Goal: Transaction & Acquisition: Subscribe to service/newsletter

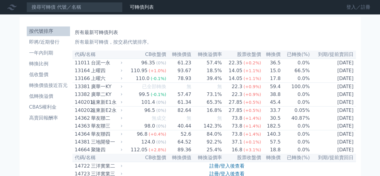
click at [349, 7] on link "登入／註冊" at bounding box center [358, 7] width 34 height 10
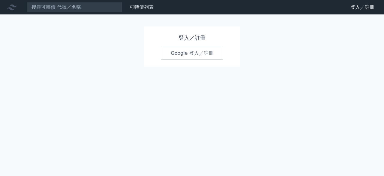
click at [186, 53] on link "Google 登入／註冊" at bounding box center [192, 53] width 62 height 13
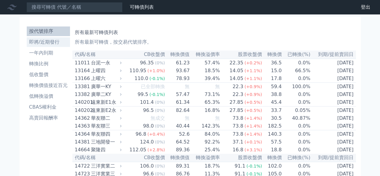
click at [56, 44] on li "即將/近期發行" at bounding box center [48, 41] width 43 height 7
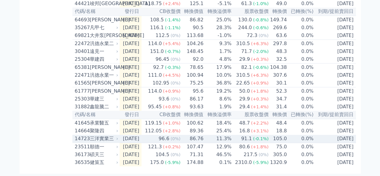
scroll to position [275, 0]
